Goal: Obtain resource: Download file/media

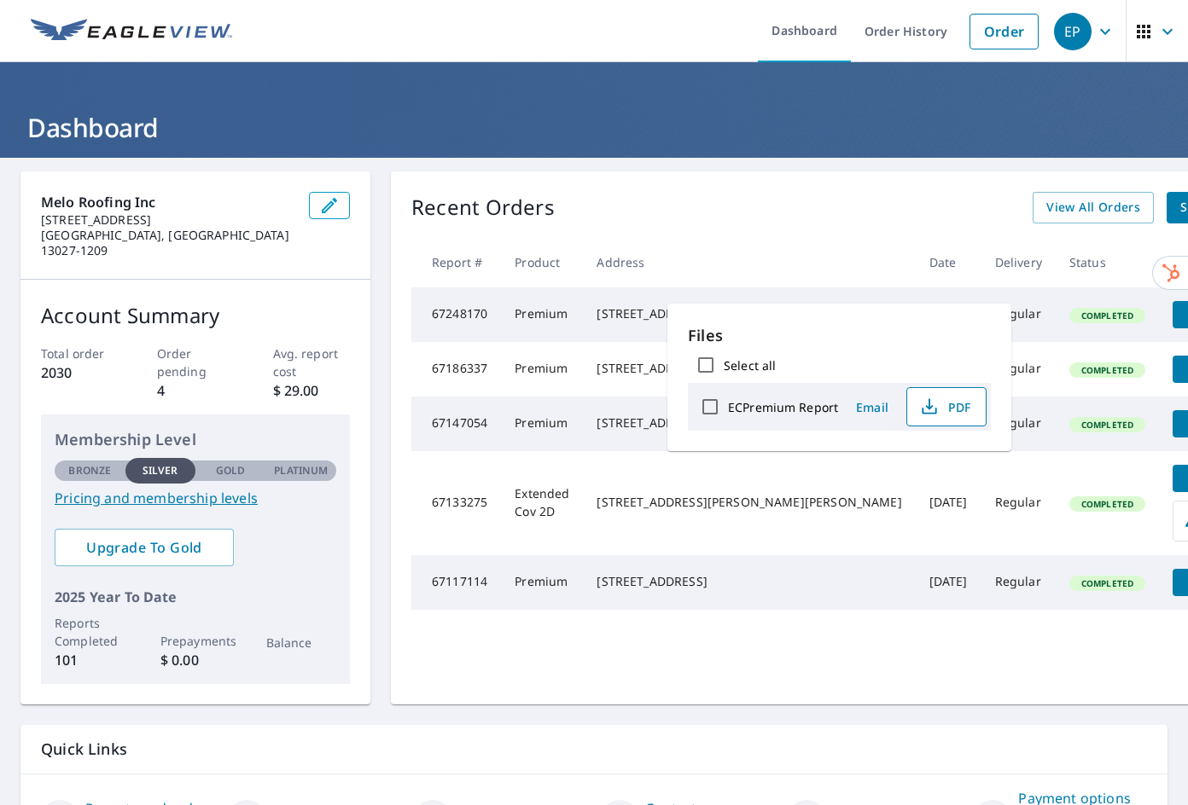
click at [970, 406] on span "PDF" at bounding box center [944, 407] width 55 height 20
click at [750, 201] on div "Recent Orders View All Orders Start New Order" at bounding box center [851, 208] width 881 height 32
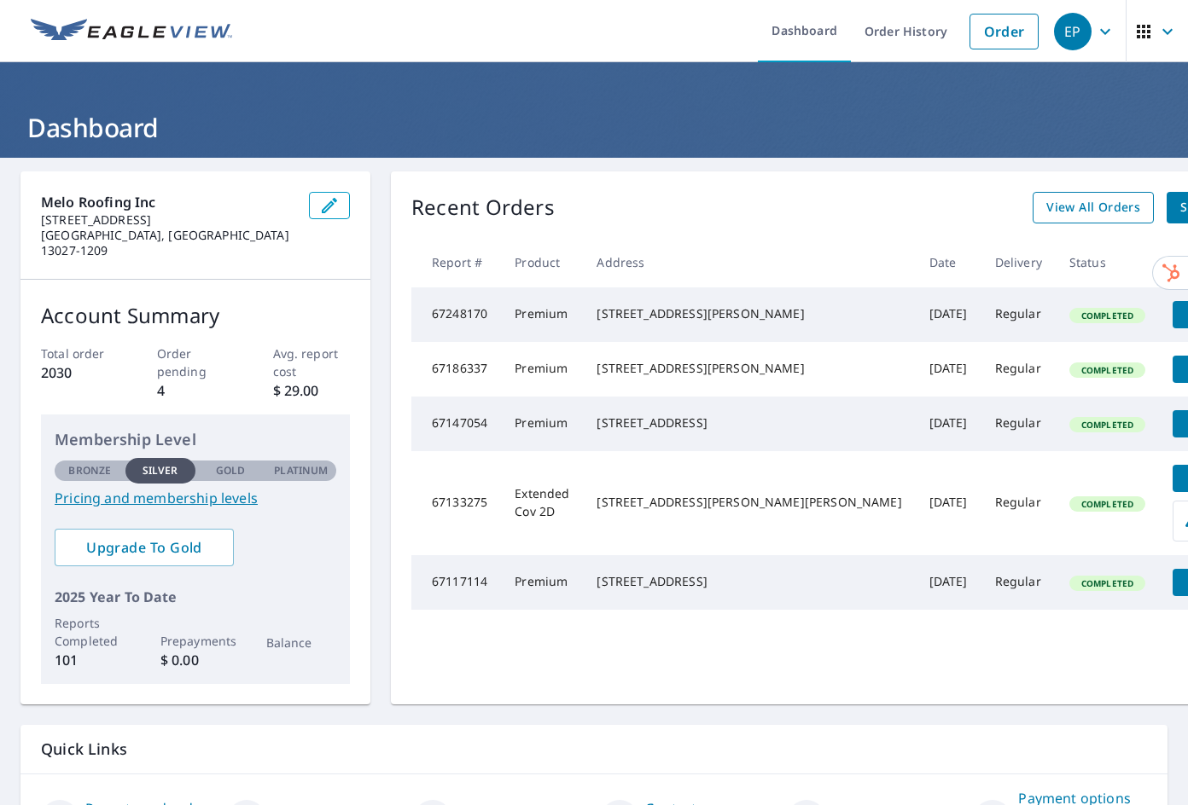
click at [1046, 212] on span "View All Orders" at bounding box center [1093, 207] width 94 height 21
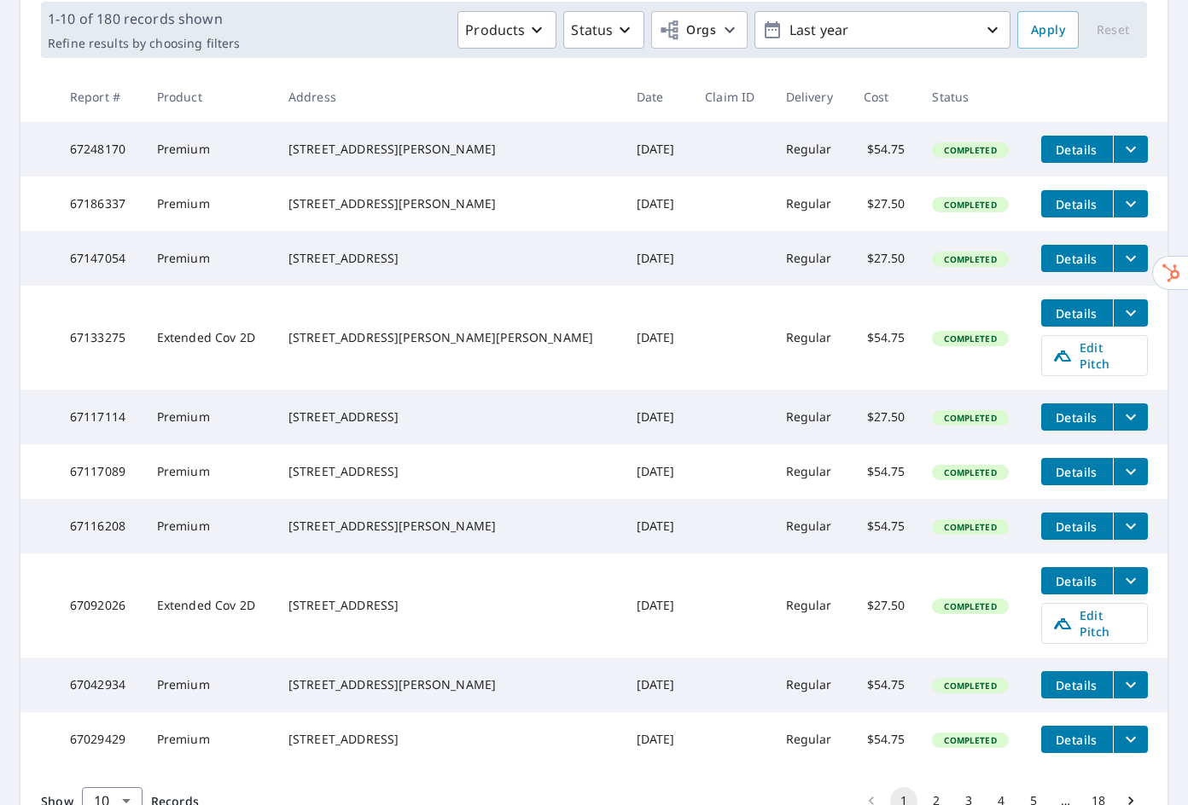
scroll to position [341, 0]
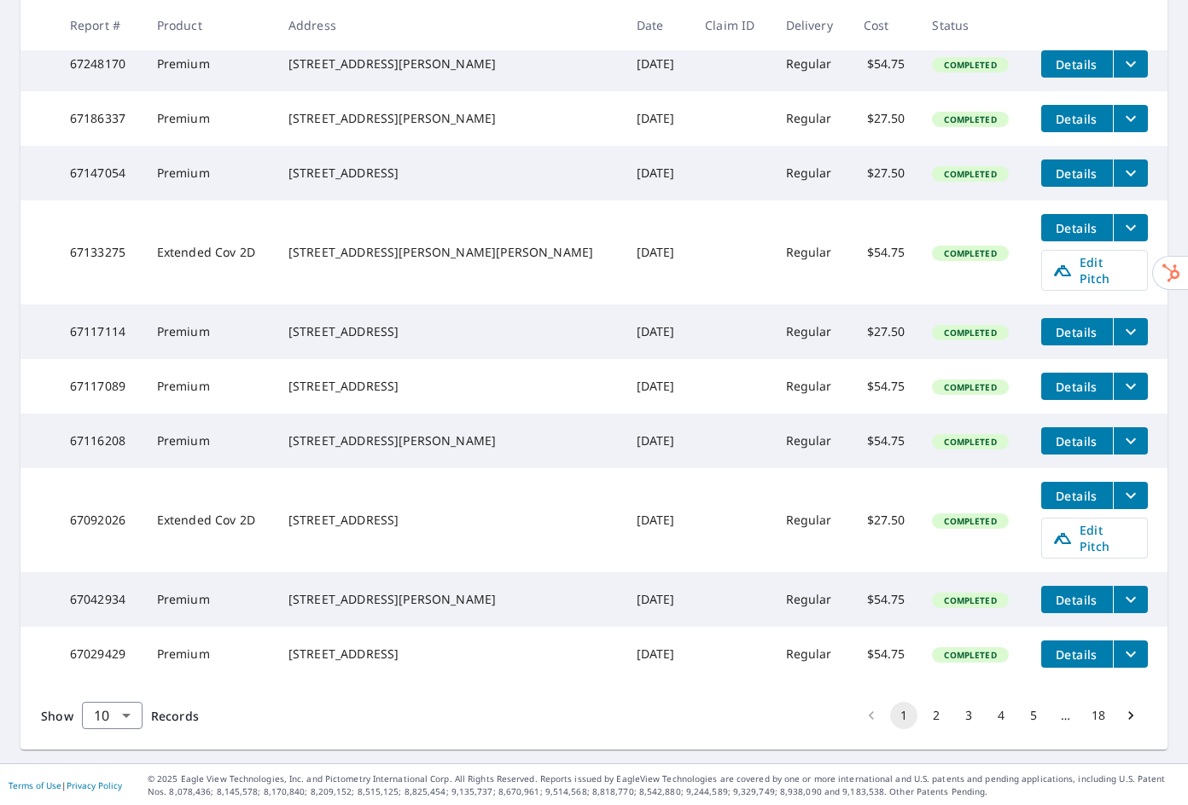
click at [1120, 451] on icon "filesDropdownBtn-67116208" at bounding box center [1130, 441] width 20 height 20
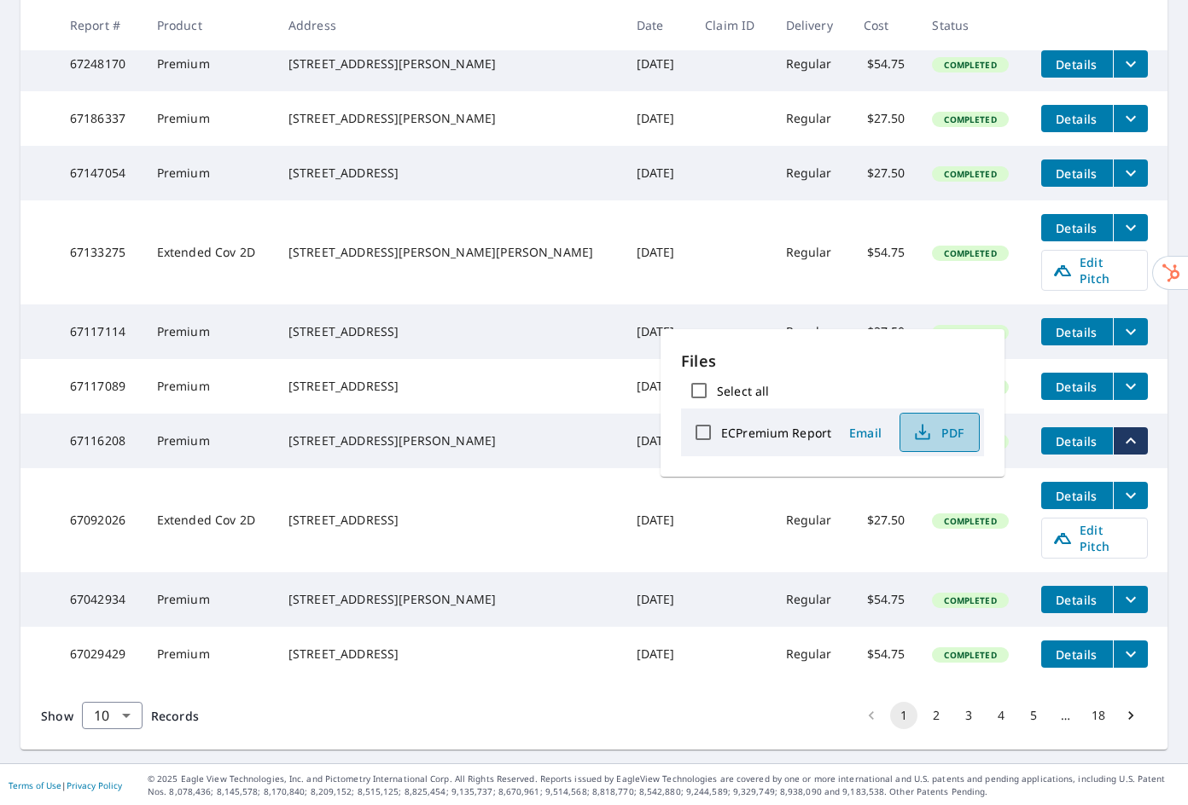
click at [930, 433] on icon "button" at bounding box center [922, 432] width 20 height 20
